Goal: Task Accomplishment & Management: Complete application form

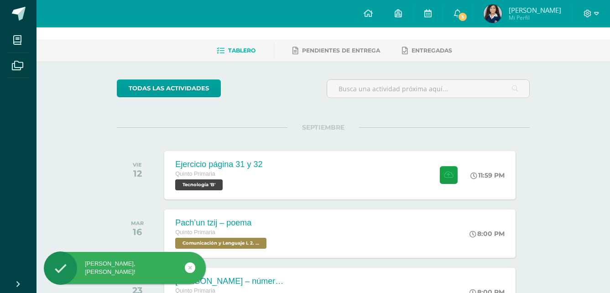
scroll to position [46, 0]
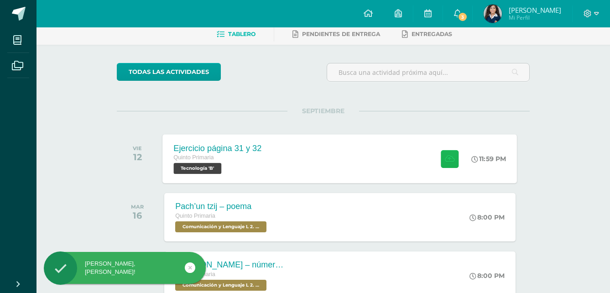
click at [448, 159] on icon at bounding box center [450, 159] width 10 height 8
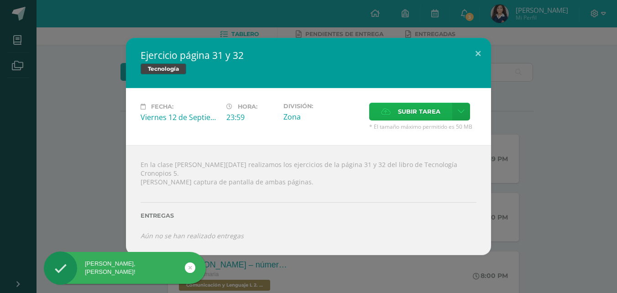
click at [425, 117] on span "Subir tarea" at bounding box center [419, 111] width 42 height 17
click at [0, 0] on input "Subir tarea" at bounding box center [0, 0] width 0 height 0
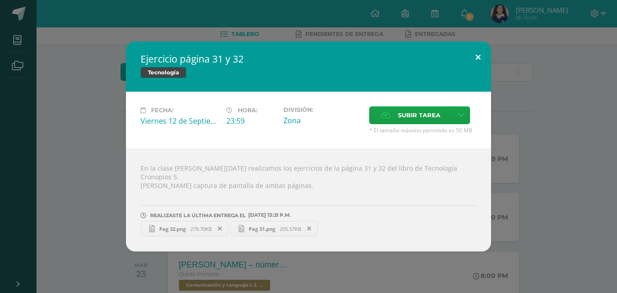
click at [473, 59] on button at bounding box center [478, 56] width 26 height 31
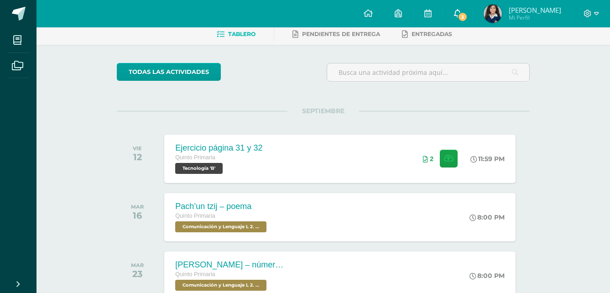
click at [467, 17] on span "3" at bounding box center [462, 17] width 10 height 10
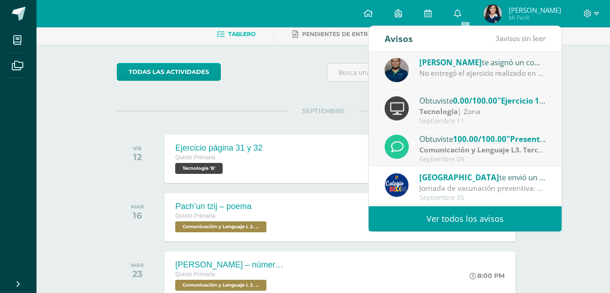
click at [511, 111] on div "Tecnología | Zona" at bounding box center [482, 111] width 127 height 10
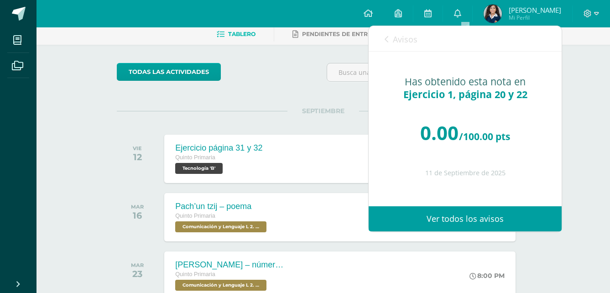
click at [467, 79] on div "Has obtenido esta nota en Ejercicio 1, página 20 y 22" at bounding box center [465, 88] width 156 height 26
drag, startPoint x: 447, startPoint y: 104, endPoint x: 417, endPoint y: 107, distance: 30.2
click at [445, 105] on div "Has obtenido esta nota en Ejercicio 1, página 20 y 22 0.00 /100.00 pts 11 de Se…" at bounding box center [464, 122] width 193 height 141
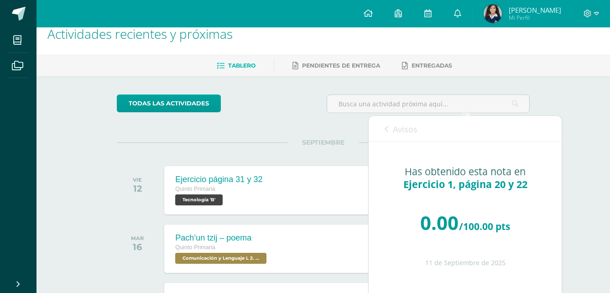
scroll to position [13, 0]
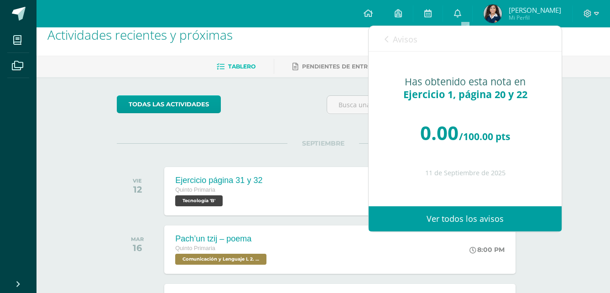
click at [422, 213] on link "Ver todos los avisos" at bounding box center [464, 218] width 193 height 25
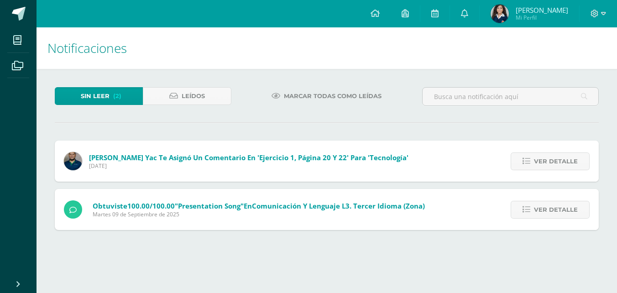
click at [280, 157] on span "[PERSON_NAME] Yac te asignó un comentario en 'Ejercicio 1, página 20 y 22' para…" at bounding box center [248, 157] width 319 height 9
click at [559, 161] on span "Ver detalle" at bounding box center [556, 161] width 44 height 17
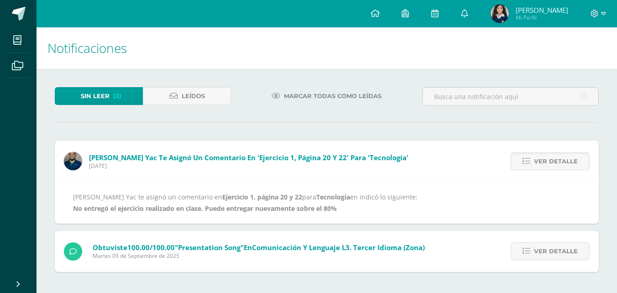
click at [331, 202] on div "[PERSON_NAME] Yac te asignó un comentario en Ejercicio 1, página 20 y 22 para T…" at bounding box center [326, 202] width 507 height 23
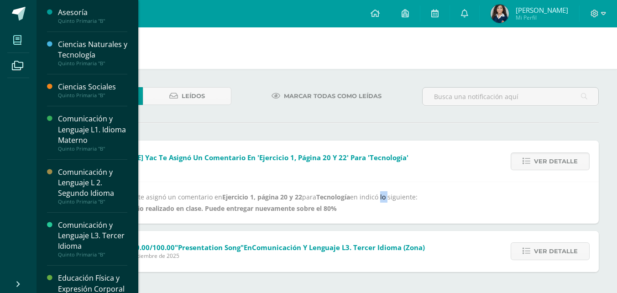
click at [14, 41] on icon at bounding box center [17, 40] width 8 height 9
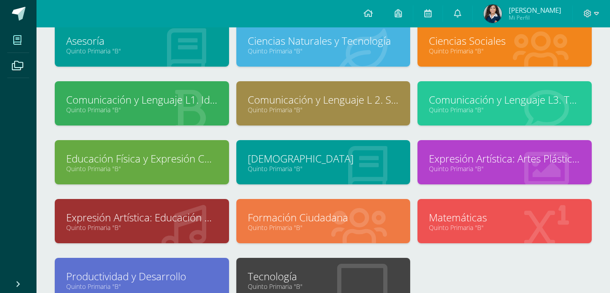
scroll to position [149, 0]
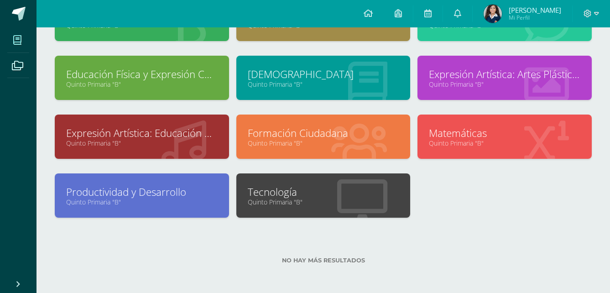
click at [279, 175] on div "Tecnología Quinto Primaria "B"" at bounding box center [323, 195] width 174 height 44
click at [279, 184] on div "Tecnología Quinto Primaria "B"" at bounding box center [323, 195] width 174 height 44
click at [395, 187] on link "Tecnología" at bounding box center [323, 192] width 151 height 14
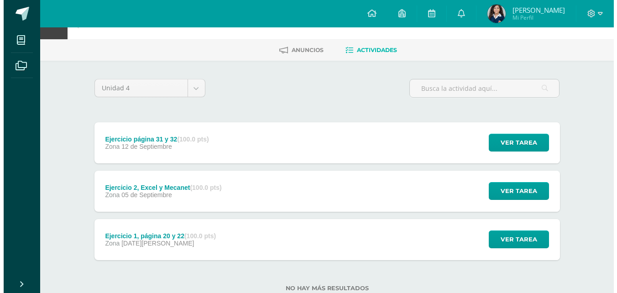
scroll to position [46, 0]
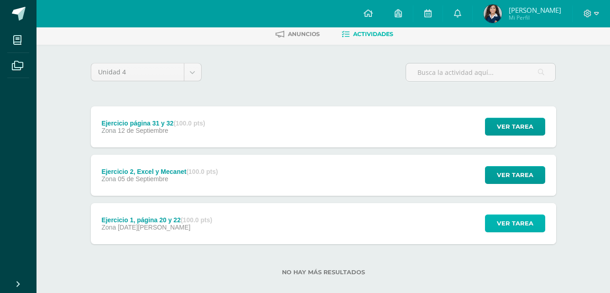
click at [523, 221] on span "Ver tarea" at bounding box center [515, 223] width 36 height 17
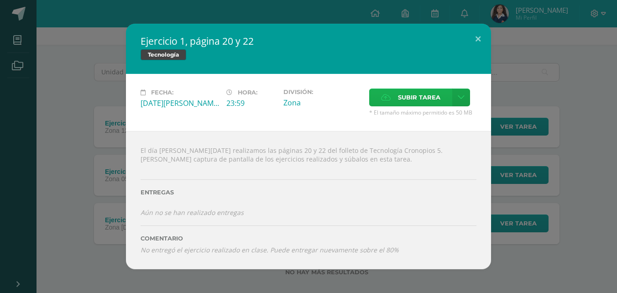
click at [397, 102] on label "Subir tarea" at bounding box center [410, 97] width 83 height 18
click at [0, 0] on input "Subir tarea" at bounding box center [0, 0] width 0 height 0
click at [404, 100] on span "Subir tarea" at bounding box center [419, 97] width 42 height 17
click at [0, 0] on input "Subir tarea" at bounding box center [0, 0] width 0 height 0
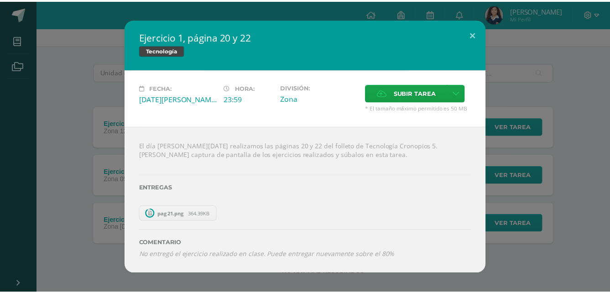
scroll to position [9, 0]
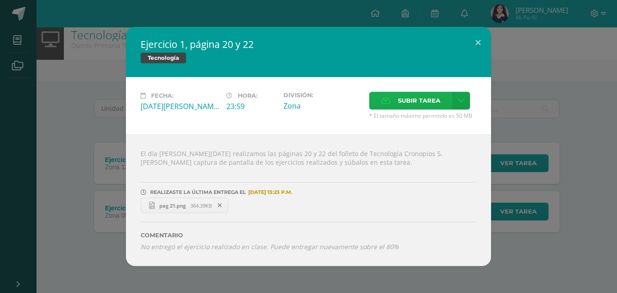
click at [404, 103] on span "Subir tarea" at bounding box center [419, 100] width 42 height 17
click at [0, 0] on input "Subir tarea" at bounding box center [0, 0] width 0 height 0
click at [406, 103] on span "Subir tarea" at bounding box center [419, 100] width 42 height 17
click at [0, 0] on input "Subir tarea" at bounding box center [0, 0] width 0 height 0
click at [413, 98] on span "Subir tarea" at bounding box center [419, 100] width 42 height 17
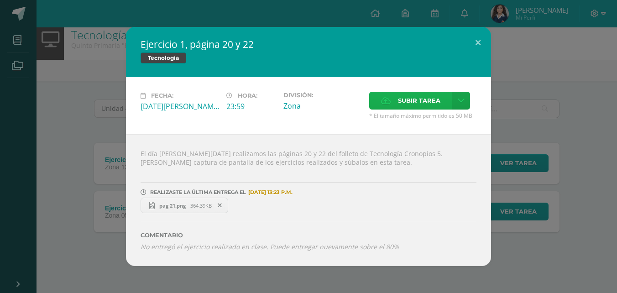
click at [0, 0] on input "Subir tarea" at bounding box center [0, 0] width 0 height 0
click at [424, 92] on span "Subir tarea" at bounding box center [419, 100] width 42 height 17
click at [0, 0] on input "Subir tarea" at bounding box center [0, 0] width 0 height 0
click at [475, 42] on button at bounding box center [478, 42] width 26 height 31
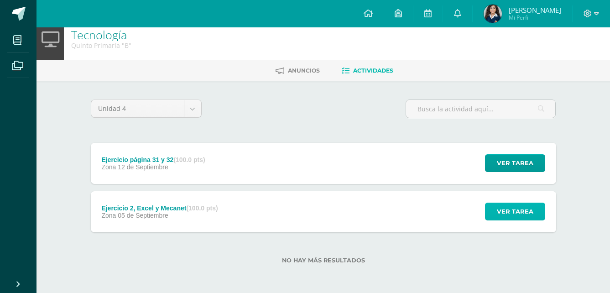
click at [499, 211] on span "Ver tarea" at bounding box center [515, 211] width 36 height 17
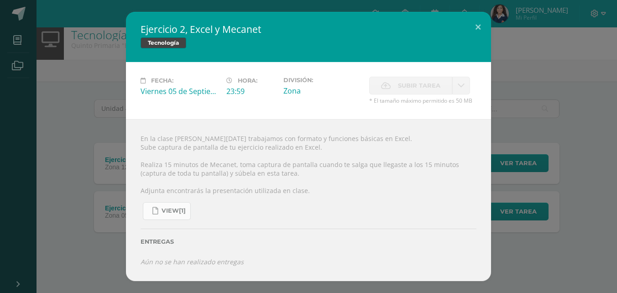
click at [162, 208] on span "view[1]" at bounding box center [173, 210] width 24 height 7
click at [174, 219] on link "view[1]" at bounding box center [167, 211] width 48 height 18
click at [414, 83] on span "Subir tarea" at bounding box center [419, 85] width 42 height 17
click at [404, 87] on span "Subir tarea" at bounding box center [419, 85] width 42 height 17
drag, startPoint x: 477, startPoint y: 30, endPoint x: 471, endPoint y: 14, distance: 16.6
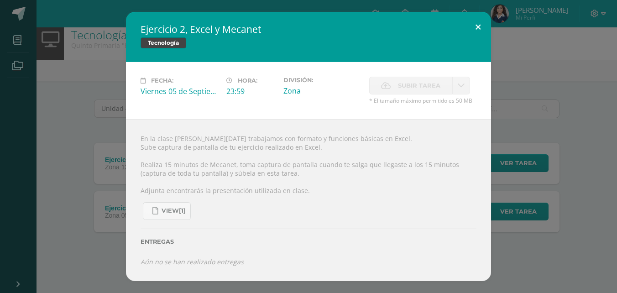
click at [478, 30] on button at bounding box center [478, 27] width 26 height 31
